Goal: Find specific page/section: Find specific page/section

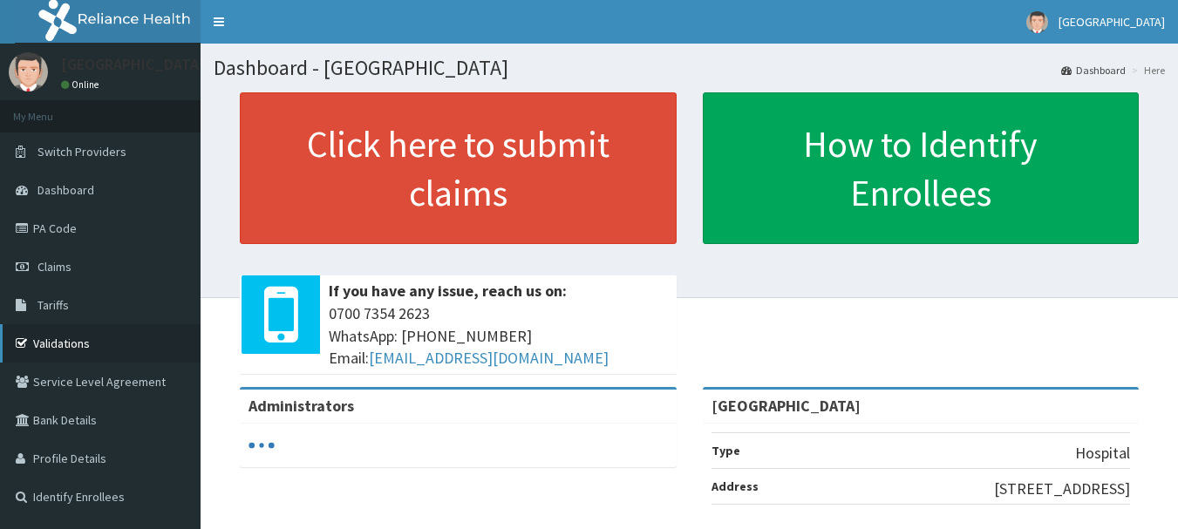
click at [61, 330] on link "Validations" at bounding box center [100, 343] width 200 height 38
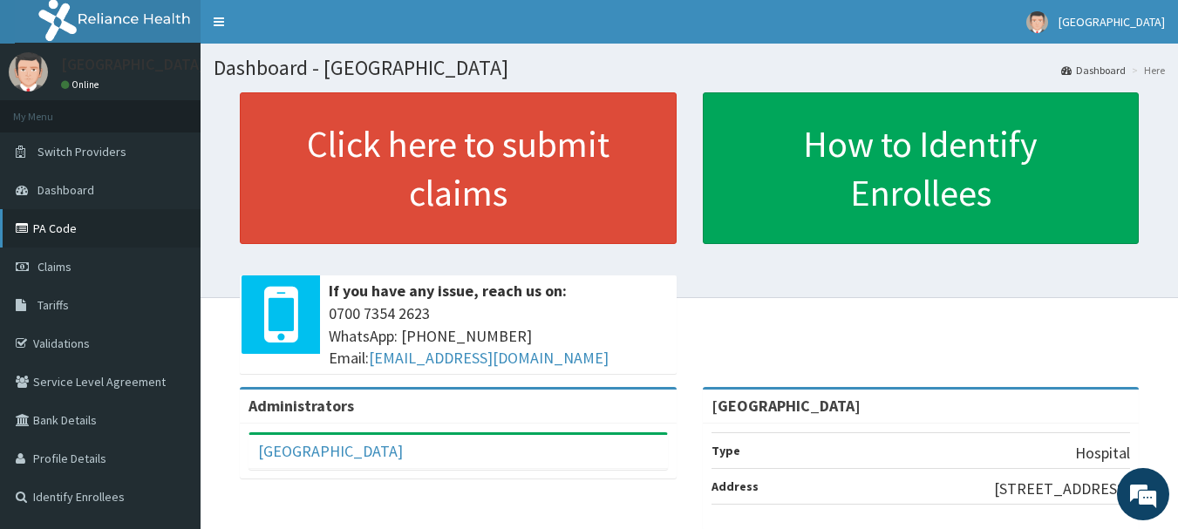
click at [44, 221] on link "PA Code" at bounding box center [100, 228] width 200 height 38
